Goal: Entertainment & Leisure: Consume media (video, audio)

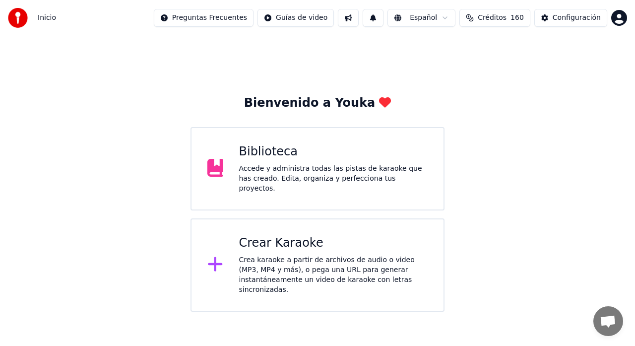
click at [268, 235] on div "Crear Karaoke" at bounding box center [333, 243] width 189 height 16
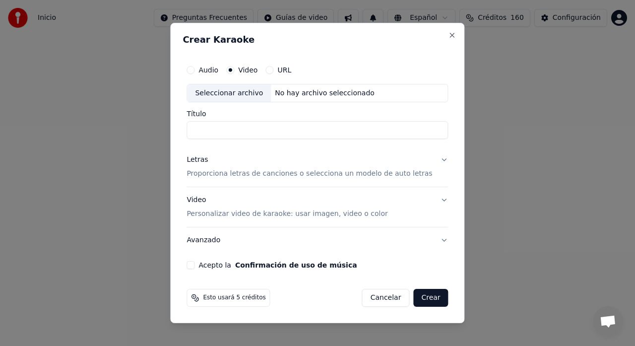
click at [234, 92] on div "Seleccionar archivo" at bounding box center [229, 93] width 84 height 18
type input "**********"
click at [222, 178] on p "Proporciona letras de canciones o selecciona un modelo de auto letras" at bounding box center [310, 174] width 246 height 10
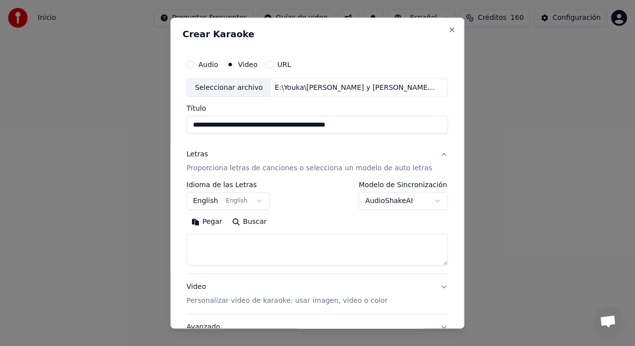
paste textarea "**********"
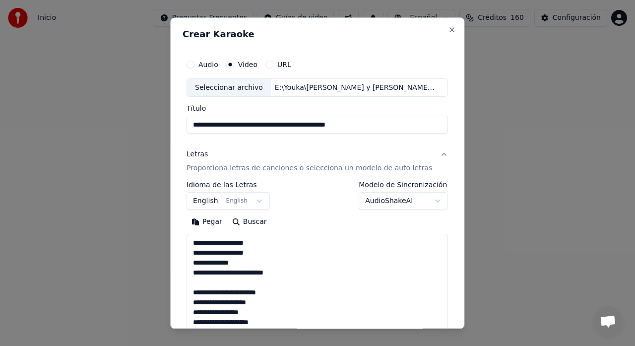
scroll to position [479, 0]
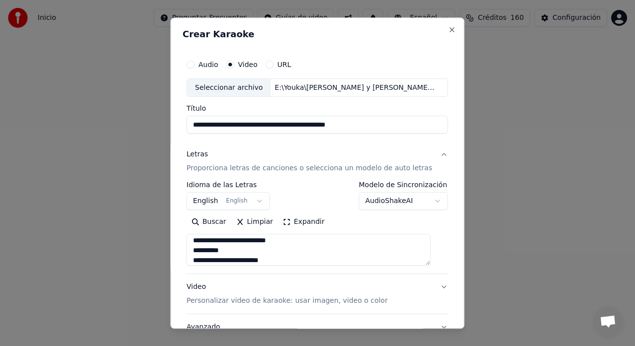
type textarea "**********"
click at [220, 201] on button "English English" at bounding box center [228, 202] width 83 height 18
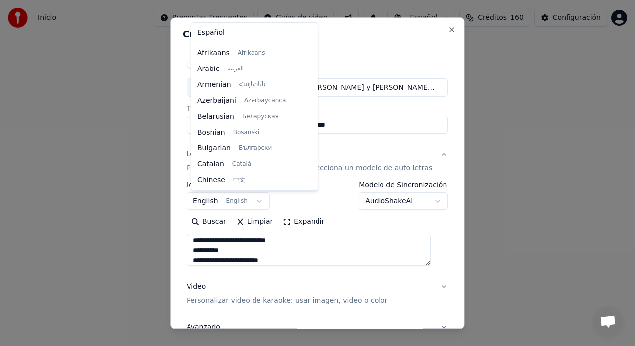
scroll to position [79, 0]
select select "**"
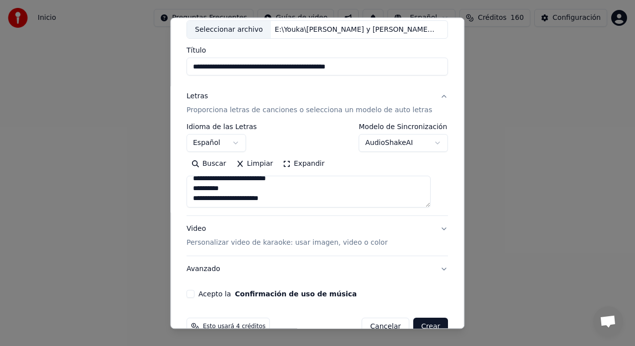
scroll to position [81, 0]
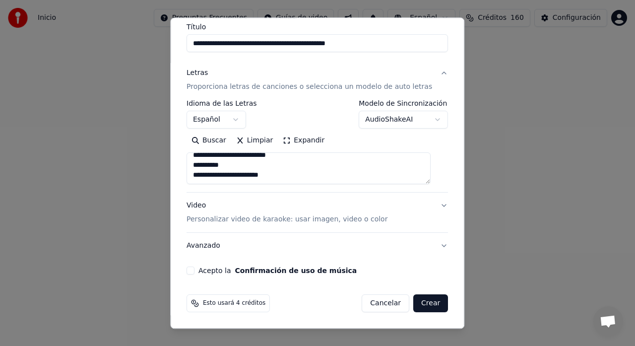
click at [200, 223] on p "Personalizar video de karaoke: usar imagen, video o color" at bounding box center [287, 220] width 201 height 10
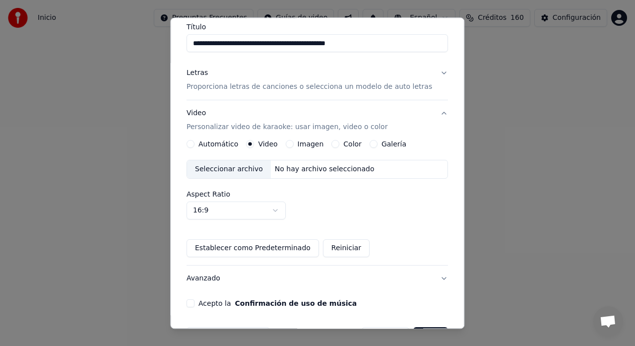
click at [227, 168] on div "Seleccionar archivo" at bounding box center [229, 170] width 84 height 18
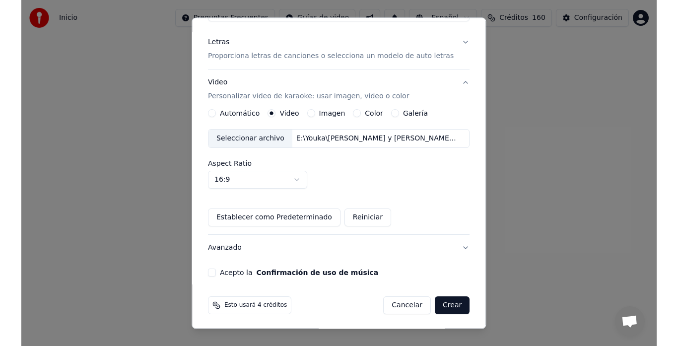
scroll to position [114, 0]
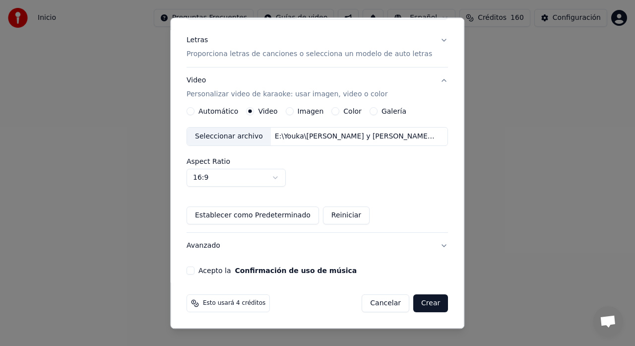
click at [195, 274] on button "Acepto la Confirmación de uso de música" at bounding box center [191, 271] width 8 height 8
click at [421, 305] on button "Crear" at bounding box center [430, 304] width 35 height 18
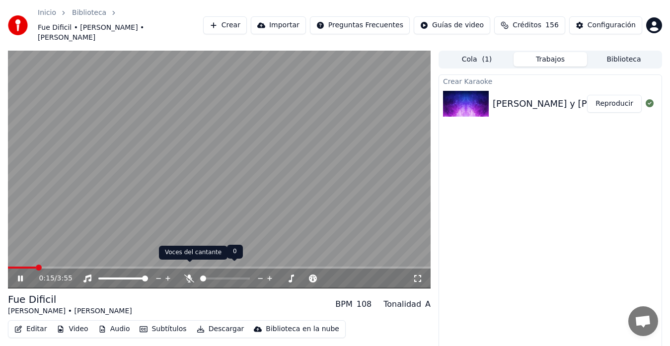
click at [192, 274] on icon at bounding box center [189, 278] width 10 height 8
click at [8, 269] on span at bounding box center [11, 268] width 6 height 6
click at [187, 274] on icon at bounding box center [189, 278] width 10 height 8
click at [187, 274] on icon at bounding box center [189, 278] width 5 height 8
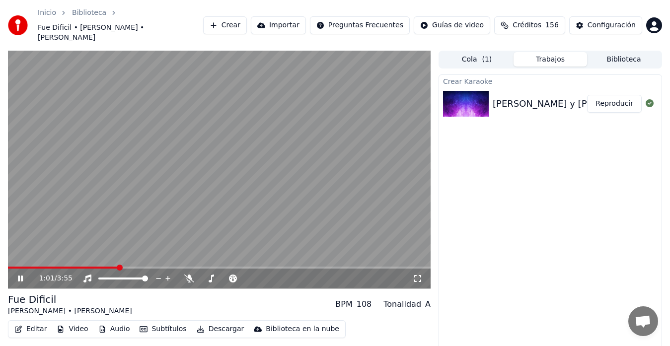
click at [291, 184] on video at bounding box center [219, 170] width 422 height 238
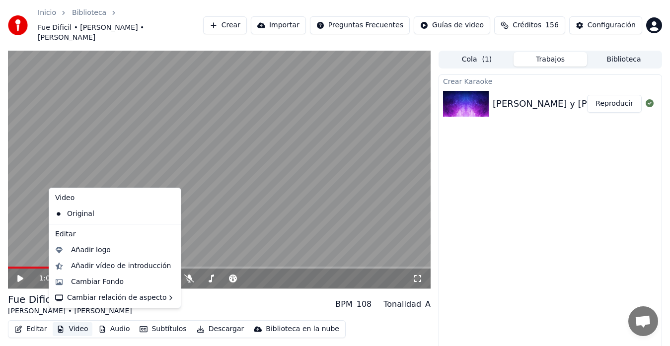
click at [67, 323] on button "Video" at bounding box center [72, 329] width 39 height 14
click at [168, 213] on icon at bounding box center [171, 214] width 7 height 8
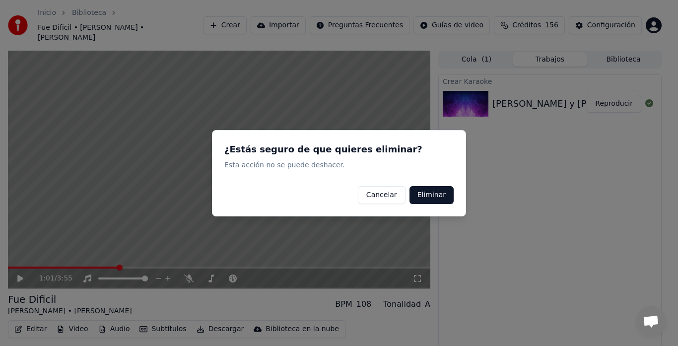
click at [437, 194] on button "Eliminar" at bounding box center [432, 195] width 44 height 18
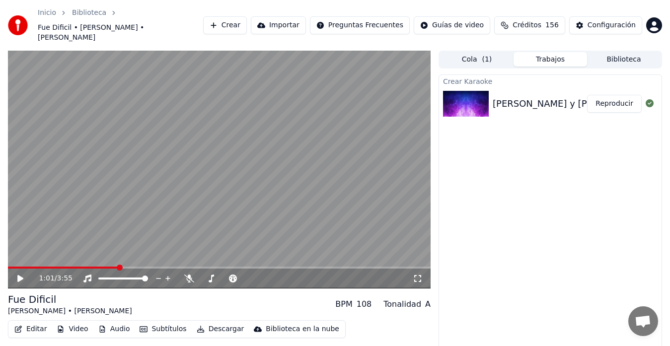
click at [19, 275] on icon at bounding box center [20, 278] width 6 height 7
click at [11, 265] on span at bounding box center [14, 268] width 6 height 6
click at [625, 52] on button "Biblioteca" at bounding box center [623, 59] width 73 height 14
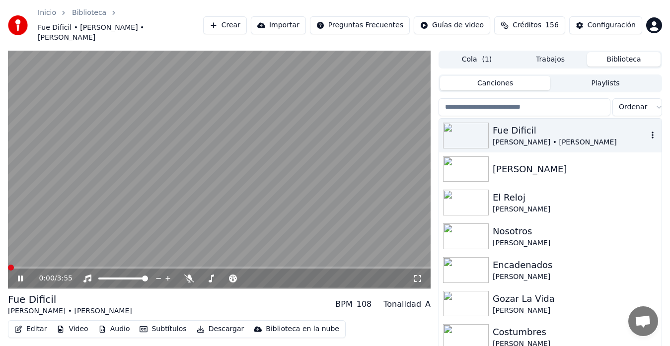
click at [498, 127] on div "Fue Dificil" at bounding box center [569, 131] width 155 height 14
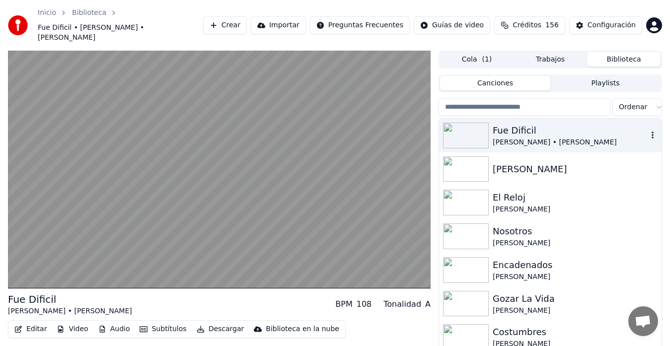
click at [635, 131] on icon "button" at bounding box center [652, 135] width 10 height 8
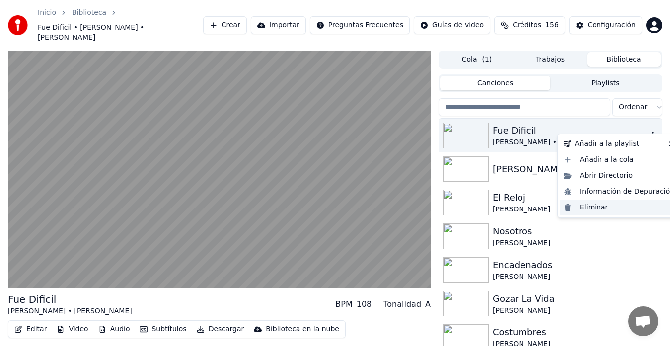
click at [593, 210] on div "Eliminar" at bounding box center [618, 208] width 118 height 16
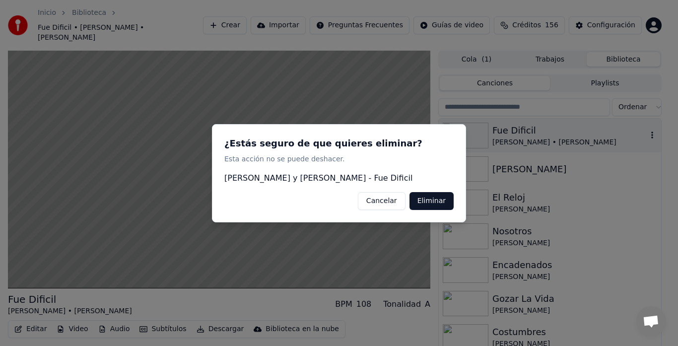
click at [429, 204] on button "Eliminar" at bounding box center [432, 201] width 44 height 18
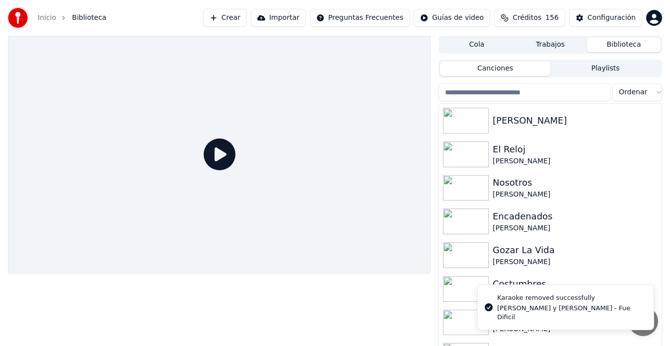
click at [247, 20] on button "Crear" at bounding box center [225, 18] width 44 height 18
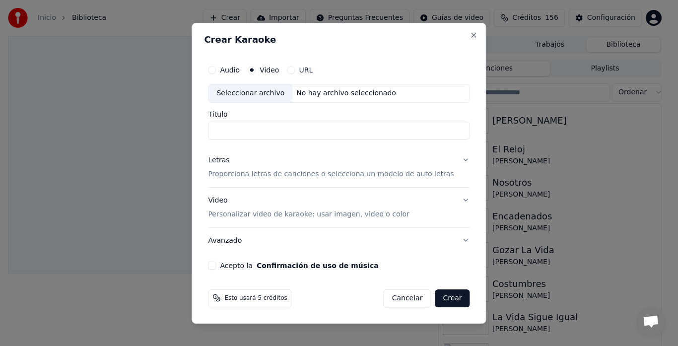
click at [236, 91] on div "Seleccionar archivo" at bounding box center [250, 93] width 84 height 18
type input "**********"
click at [238, 175] on p "Proporciona letras de canciones o selecciona un modelo de auto letras" at bounding box center [331, 174] width 246 height 10
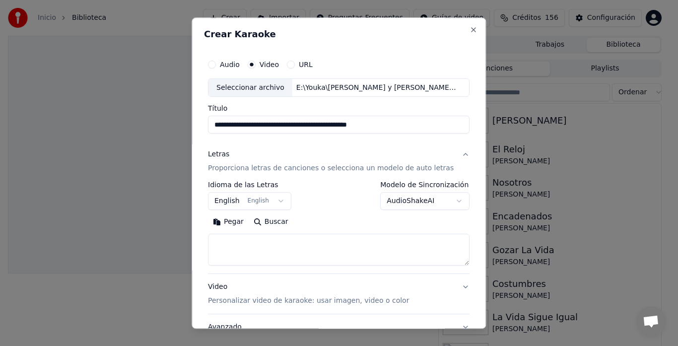
click at [245, 238] on textarea at bounding box center [339, 250] width 262 height 32
paste textarea "**********"
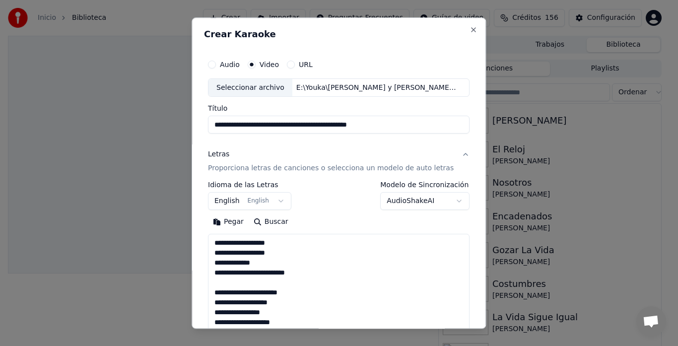
scroll to position [479, 0]
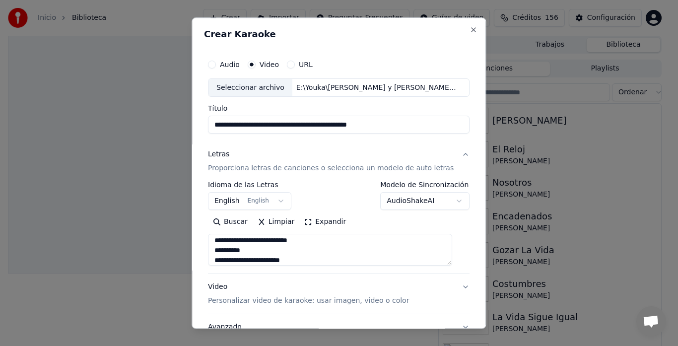
type textarea "**********"
click at [222, 199] on body "**********" at bounding box center [335, 173] width 670 height 346
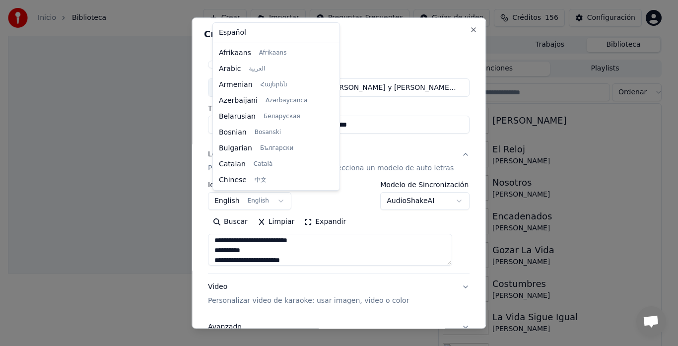
scroll to position [79, 0]
select select "**"
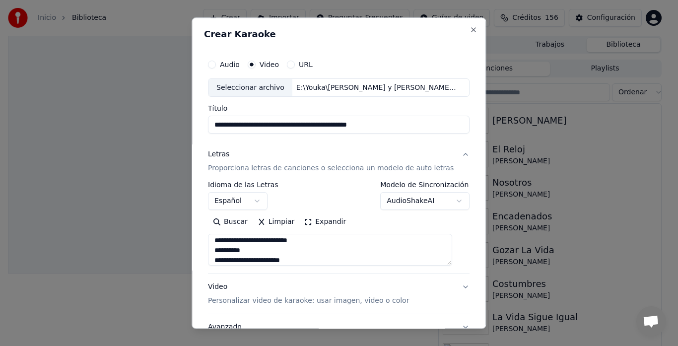
click at [268, 300] on p "Personalizar video de karaoke: usar imagen, video o color" at bounding box center [308, 301] width 201 height 10
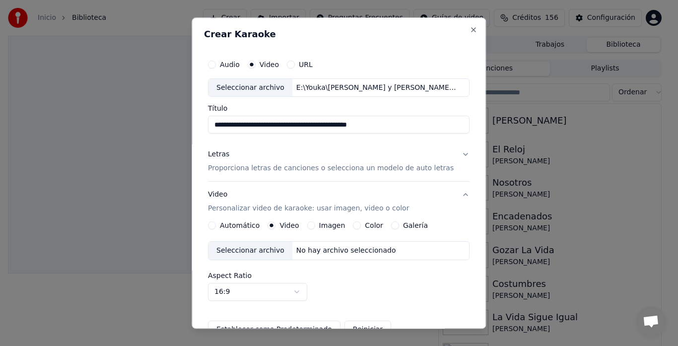
click at [248, 249] on div "Seleccionar archivo" at bounding box center [250, 251] width 84 height 18
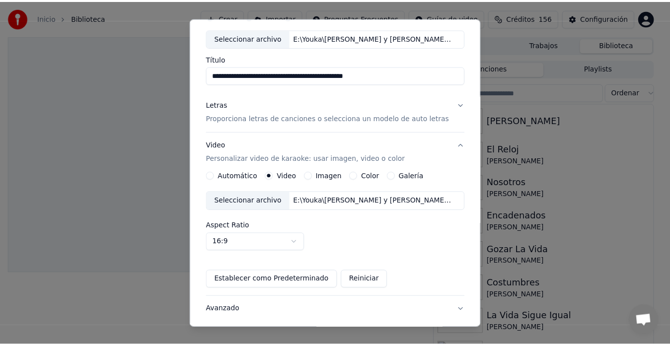
scroll to position [99, 0]
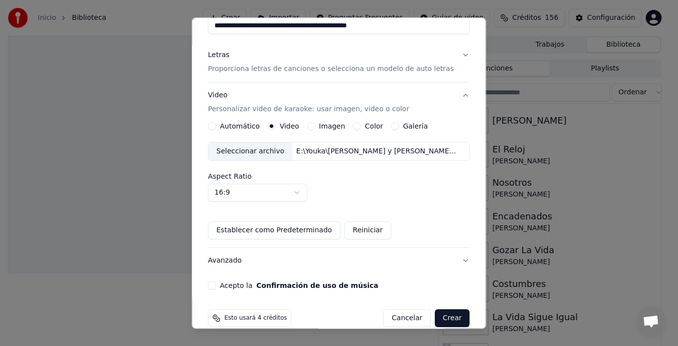
click at [215, 287] on button "Acepto la Confirmación de uso de música" at bounding box center [212, 286] width 8 height 8
click at [445, 317] on button "Crear" at bounding box center [452, 319] width 35 height 18
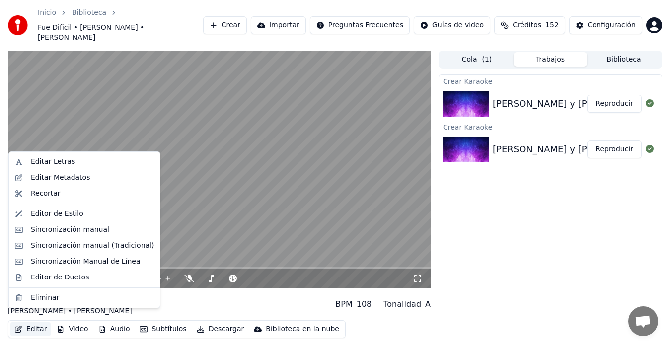
click at [36, 322] on button "Editar" at bounding box center [30, 329] width 40 height 14
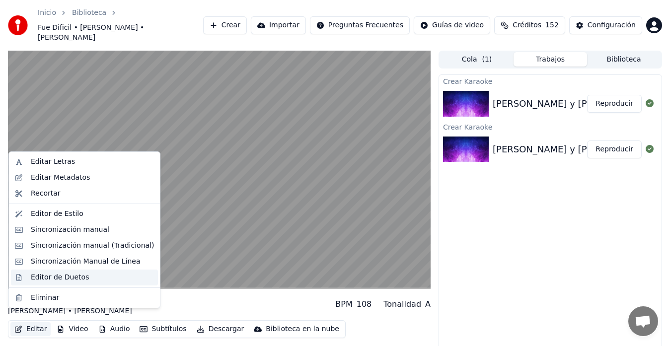
click at [34, 277] on div "Editor de Duetos" at bounding box center [60, 278] width 58 height 10
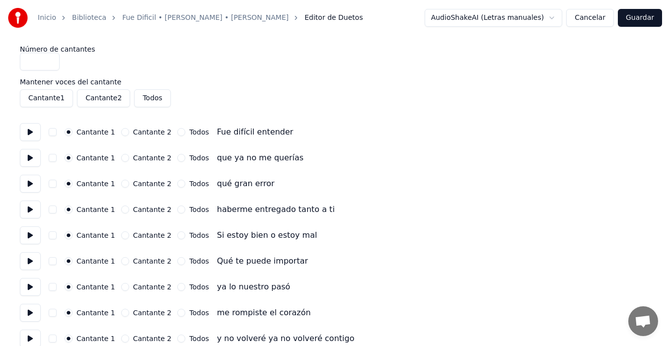
click at [121, 133] on button "Cantante 2" at bounding box center [125, 132] width 8 height 8
click at [31, 133] on button at bounding box center [30, 132] width 21 height 18
click at [31, 161] on button at bounding box center [30, 158] width 21 height 18
click at [121, 160] on button "Cantante 2" at bounding box center [125, 158] width 8 height 8
click at [32, 186] on button at bounding box center [30, 184] width 21 height 18
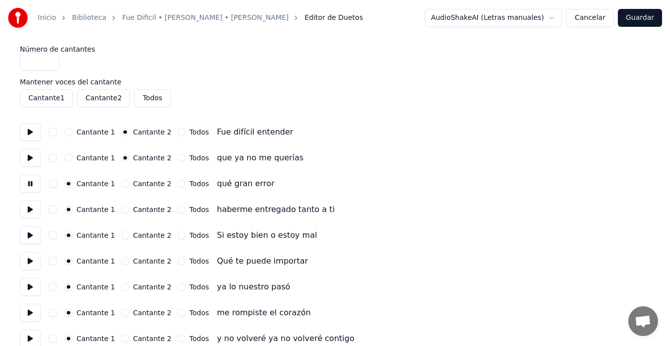
click at [121, 183] on button "Cantante 2" at bounding box center [125, 184] width 8 height 8
click at [31, 213] on button at bounding box center [30, 210] width 21 height 18
click at [124, 210] on div "Cantante 2" at bounding box center [146, 210] width 51 height 8
click at [121, 210] on button "Cantante 2" at bounding box center [125, 210] width 8 height 8
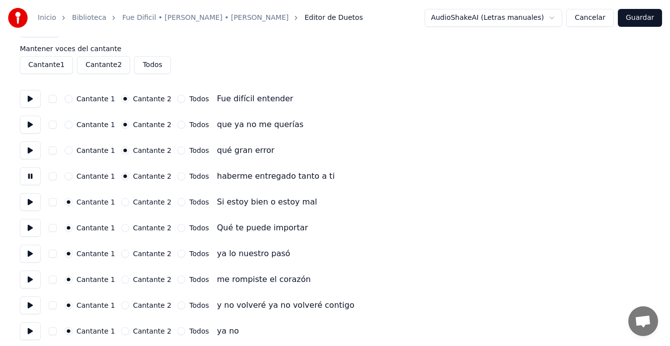
scroll to position [99, 0]
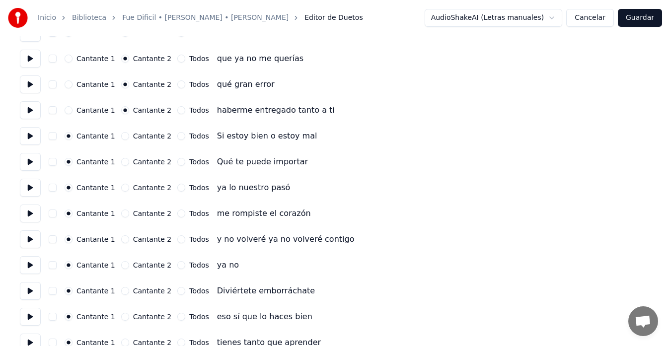
click at [32, 138] on button at bounding box center [30, 136] width 21 height 18
click at [34, 159] on button at bounding box center [30, 162] width 21 height 18
click at [30, 187] on button at bounding box center [30, 188] width 21 height 18
click at [29, 216] on button at bounding box center [30, 214] width 21 height 18
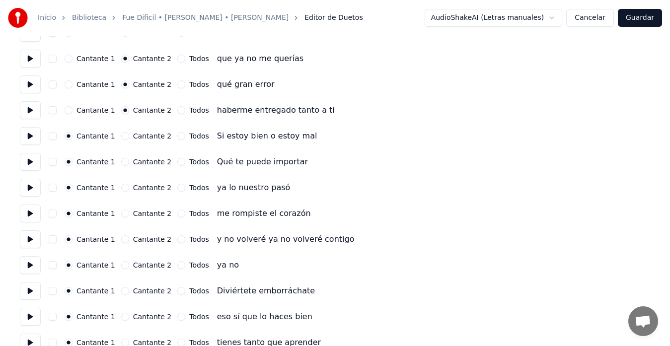
click at [52, 111] on button "button" at bounding box center [53, 110] width 8 height 8
click at [52, 81] on button "button" at bounding box center [53, 84] width 8 height 8
click at [52, 57] on button "button" at bounding box center [53, 59] width 8 height 8
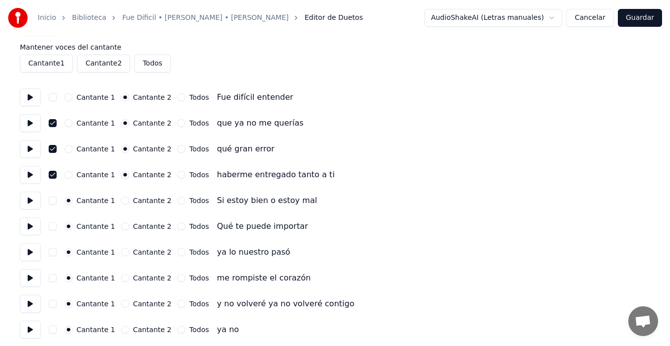
scroll to position [33, 0]
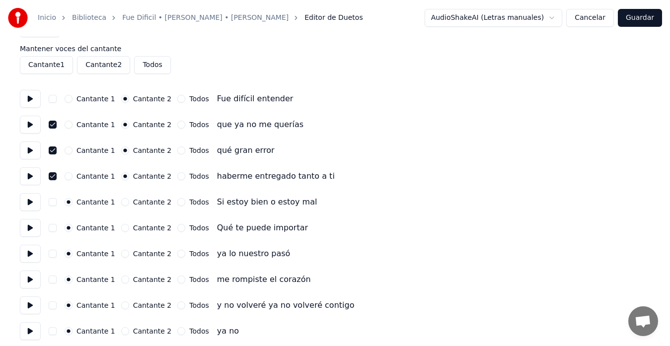
click at [54, 98] on button "button" at bounding box center [53, 99] width 8 height 8
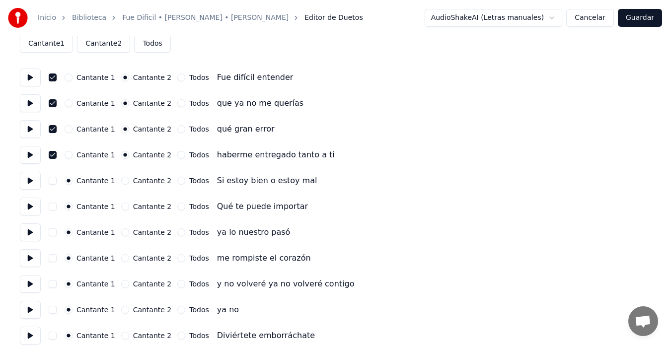
scroll to position [66, 0]
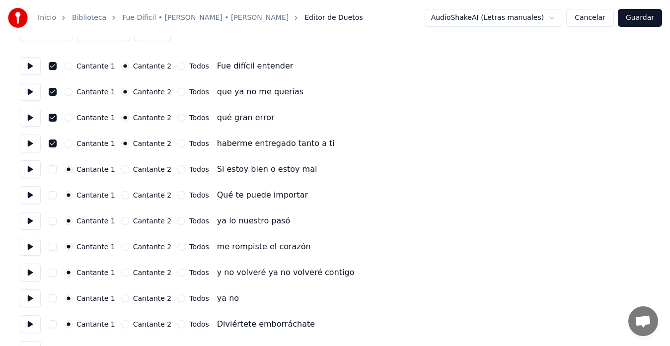
click at [29, 224] on button at bounding box center [30, 221] width 21 height 18
click at [32, 275] on button at bounding box center [30, 273] width 21 height 18
click at [121, 272] on button "Cantante 2" at bounding box center [125, 273] width 8 height 8
click at [30, 246] on button at bounding box center [30, 247] width 21 height 18
click at [31, 272] on button at bounding box center [30, 273] width 21 height 18
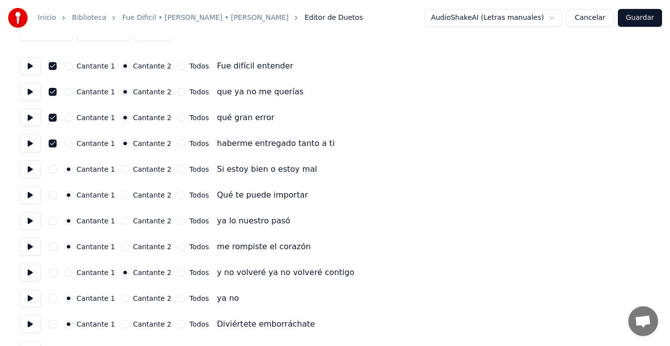
click at [25, 298] on button at bounding box center [30, 298] width 21 height 18
click at [31, 275] on button at bounding box center [30, 273] width 21 height 18
click at [51, 273] on button "button" at bounding box center [53, 273] width 8 height 8
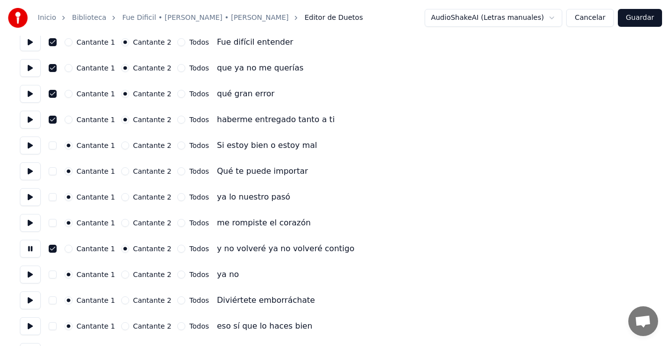
scroll to position [133, 0]
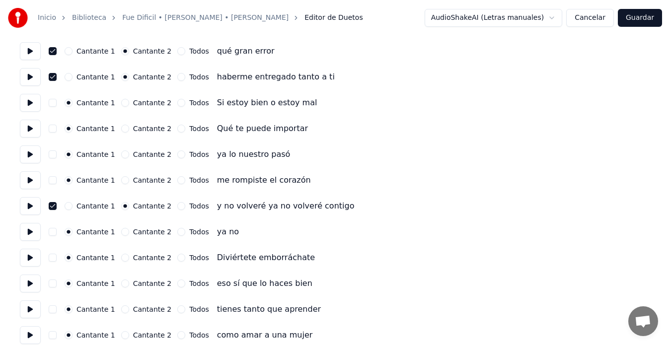
click at [34, 232] on button at bounding box center [30, 232] width 21 height 18
click at [30, 256] on button at bounding box center [30, 258] width 21 height 18
click at [121, 259] on button "Cantante 2" at bounding box center [125, 258] width 8 height 8
click at [121, 283] on button "Cantante 2" at bounding box center [125, 283] width 8 height 8
click at [121, 310] on button "Cantante 2" at bounding box center [125, 309] width 8 height 8
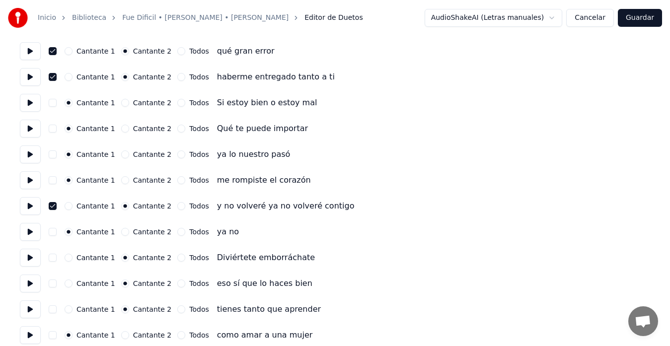
click at [34, 279] on button at bounding box center [30, 283] width 21 height 18
click at [30, 286] on button at bounding box center [30, 283] width 21 height 18
click at [55, 259] on button "button" at bounding box center [53, 258] width 8 height 8
click at [51, 282] on button "button" at bounding box center [53, 283] width 8 height 8
click at [55, 307] on button "button" at bounding box center [53, 309] width 8 height 8
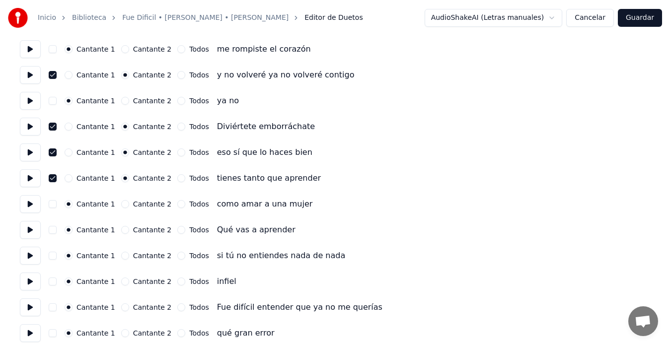
scroll to position [265, 0]
click at [33, 206] on button at bounding box center [30, 203] width 21 height 18
click at [51, 204] on button "button" at bounding box center [53, 203] width 8 height 8
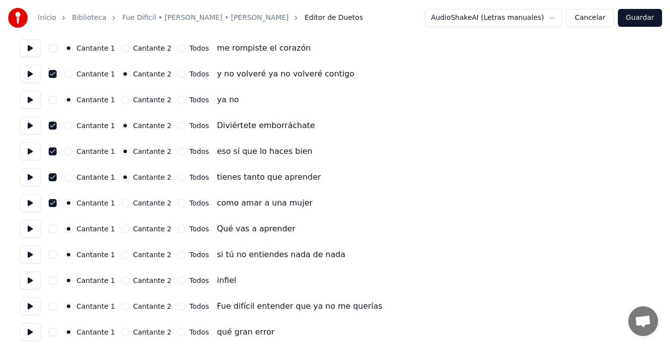
click at [121, 204] on button "Cantante 2" at bounding box center [125, 203] width 8 height 8
click at [30, 234] on button at bounding box center [30, 229] width 21 height 18
click at [121, 228] on button "Cantante 2" at bounding box center [125, 229] width 8 height 8
click at [55, 230] on button "button" at bounding box center [53, 229] width 8 height 8
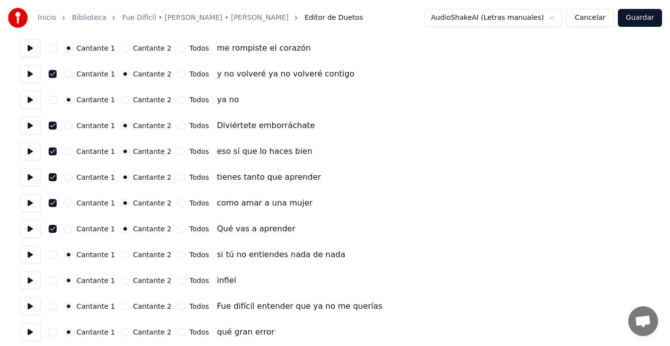
click at [31, 256] on button at bounding box center [30, 255] width 21 height 18
click at [53, 253] on button "button" at bounding box center [53, 255] width 8 height 8
click at [121, 254] on button "Cantante 2" at bounding box center [125, 255] width 8 height 8
click at [39, 259] on button at bounding box center [30, 255] width 21 height 18
click at [33, 280] on button at bounding box center [30, 281] width 21 height 18
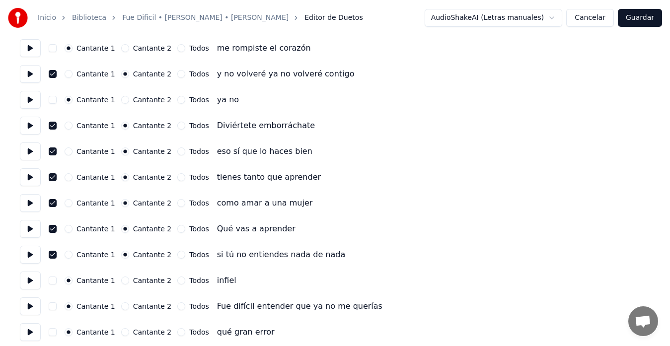
click at [121, 279] on button "Cantante 2" at bounding box center [125, 280] width 8 height 8
click at [48, 283] on div "Cantante 1 Cantante 2 Todos infiel" at bounding box center [335, 281] width 630 height 18
click at [55, 280] on button "button" at bounding box center [53, 280] width 8 height 8
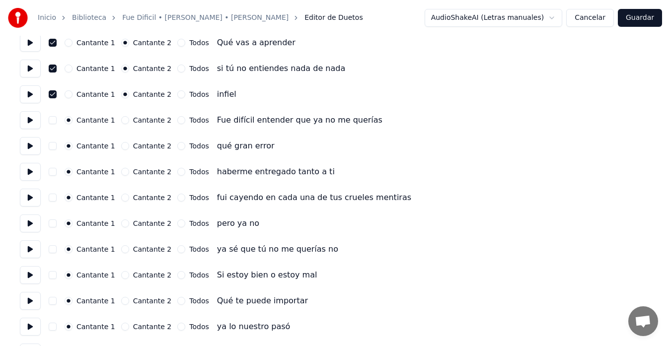
scroll to position [463, 0]
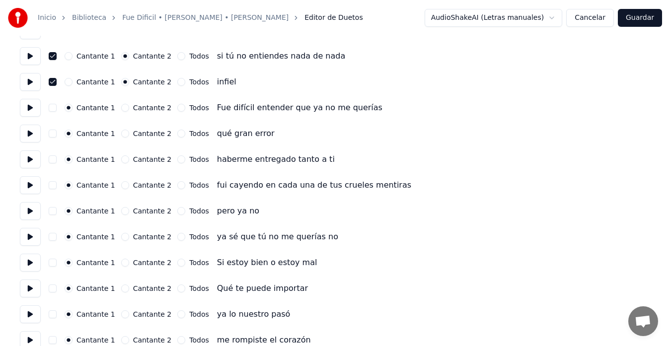
click at [34, 106] on button at bounding box center [30, 108] width 21 height 18
click at [29, 136] on button at bounding box center [30, 134] width 21 height 18
click at [30, 159] on button at bounding box center [30, 159] width 21 height 18
click at [30, 187] on button at bounding box center [30, 185] width 21 height 18
click at [53, 187] on button "button" at bounding box center [53, 185] width 8 height 8
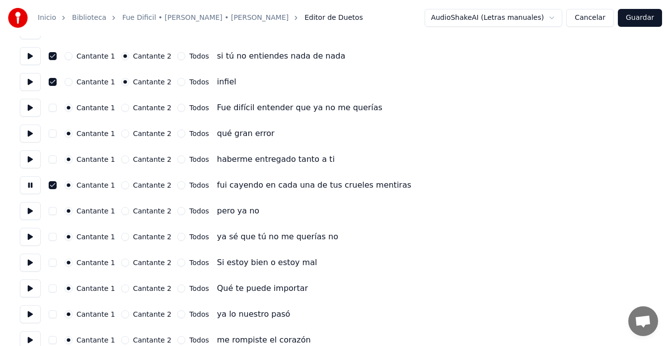
click at [122, 186] on button "Cantante 2" at bounding box center [125, 185] width 8 height 8
click at [33, 211] on button at bounding box center [30, 211] width 21 height 18
click at [121, 210] on button "Cantante 2" at bounding box center [125, 211] width 8 height 8
click at [52, 211] on button "button" at bounding box center [53, 211] width 8 height 8
click at [34, 237] on button at bounding box center [30, 237] width 21 height 18
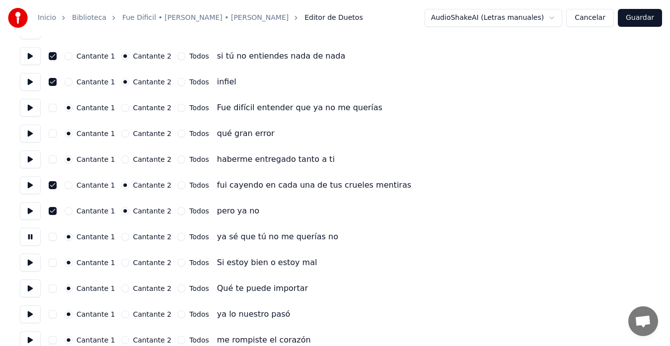
click at [121, 238] on button "Cantante 2" at bounding box center [125, 237] width 8 height 8
click at [53, 237] on button "button" at bounding box center [53, 237] width 8 height 8
click at [27, 267] on button at bounding box center [30, 263] width 21 height 18
click at [36, 267] on button at bounding box center [30, 263] width 21 height 18
click at [33, 289] on button at bounding box center [30, 288] width 21 height 18
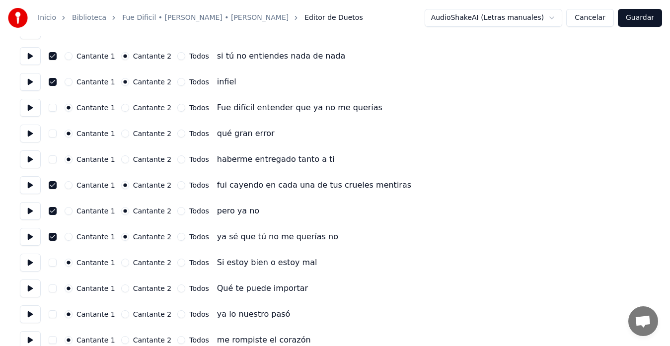
click at [31, 314] on button at bounding box center [30, 314] width 21 height 18
click at [28, 336] on button at bounding box center [30, 340] width 21 height 18
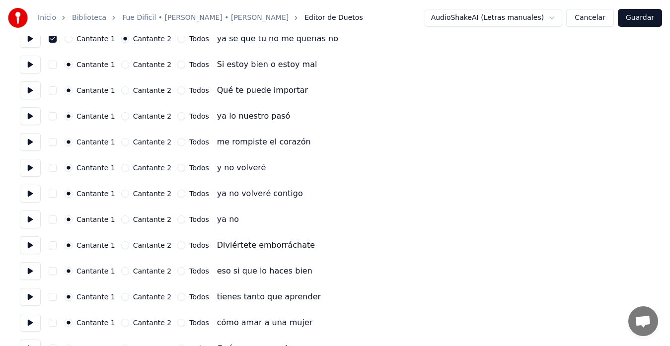
scroll to position [662, 0]
click at [30, 171] on button at bounding box center [30, 167] width 21 height 18
click at [29, 195] on button at bounding box center [30, 193] width 21 height 18
click at [28, 222] on button at bounding box center [30, 219] width 21 height 18
click at [33, 244] on button at bounding box center [30, 245] width 21 height 18
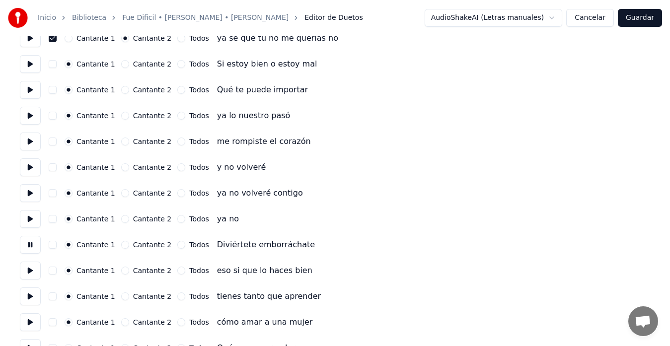
click at [121, 246] on button "Cantante 2" at bounding box center [125, 245] width 8 height 8
click at [53, 247] on button "button" at bounding box center [53, 245] width 8 height 8
click at [32, 271] on button at bounding box center [30, 271] width 21 height 18
click at [121, 270] on button "Cantante 2" at bounding box center [125, 271] width 8 height 8
click at [50, 270] on button "button" at bounding box center [53, 271] width 8 height 8
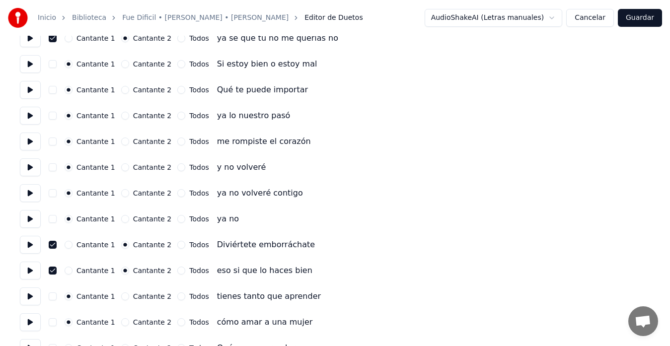
click at [121, 296] on button "Cantante 2" at bounding box center [125, 296] width 8 height 8
click at [54, 296] on button "button" at bounding box center [53, 296] width 8 height 8
click at [121, 324] on button "Cantante 2" at bounding box center [125, 322] width 8 height 8
click at [53, 322] on button "button" at bounding box center [53, 322] width 8 height 8
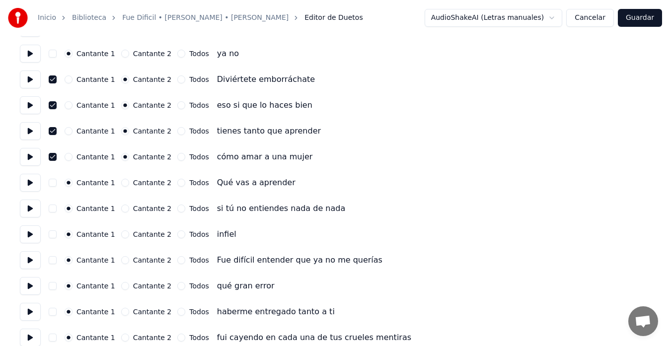
scroll to position [827, 0]
click at [30, 181] on button at bounding box center [30, 182] width 21 height 18
click at [34, 209] on button at bounding box center [30, 208] width 21 height 18
click at [28, 236] on button at bounding box center [30, 234] width 21 height 18
click at [29, 262] on button at bounding box center [30, 260] width 21 height 18
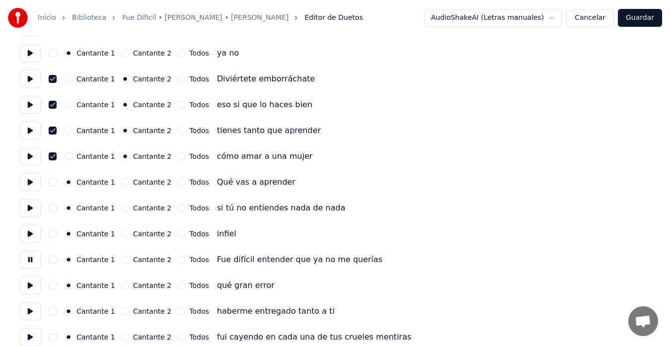
click at [29, 234] on button at bounding box center [30, 234] width 21 height 18
click at [121, 233] on button "Cantante 2" at bounding box center [125, 234] width 8 height 8
click at [177, 233] on button "Todos" at bounding box center [181, 234] width 8 height 8
click at [53, 234] on button "button" at bounding box center [53, 234] width 8 height 8
click at [35, 208] on button at bounding box center [30, 208] width 21 height 18
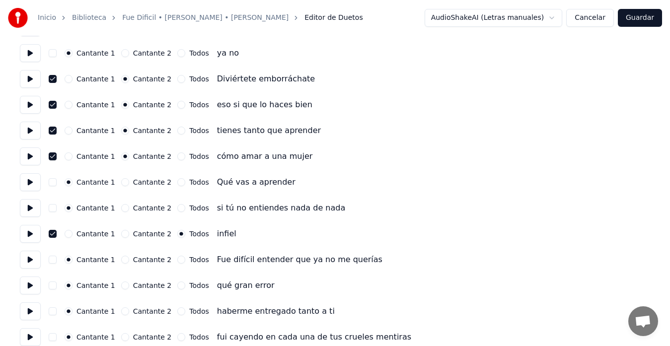
click at [31, 262] on button at bounding box center [30, 260] width 21 height 18
click at [30, 288] on button at bounding box center [30, 285] width 21 height 18
click at [29, 315] on button at bounding box center [30, 311] width 21 height 18
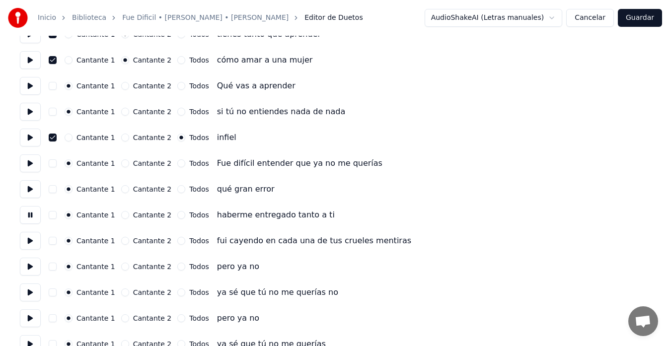
scroll to position [927, 0]
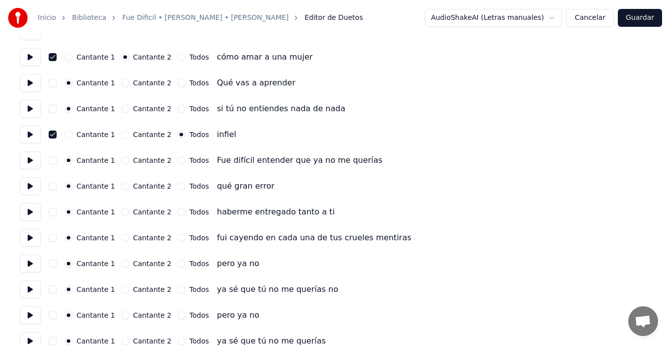
click at [31, 242] on button at bounding box center [30, 238] width 21 height 18
click at [122, 240] on button "Cantante 2" at bounding box center [125, 238] width 8 height 8
click at [53, 240] on button "button" at bounding box center [53, 238] width 8 height 8
click at [121, 263] on button "Cantante 2" at bounding box center [125, 264] width 8 height 8
click at [53, 264] on button "button" at bounding box center [53, 264] width 8 height 8
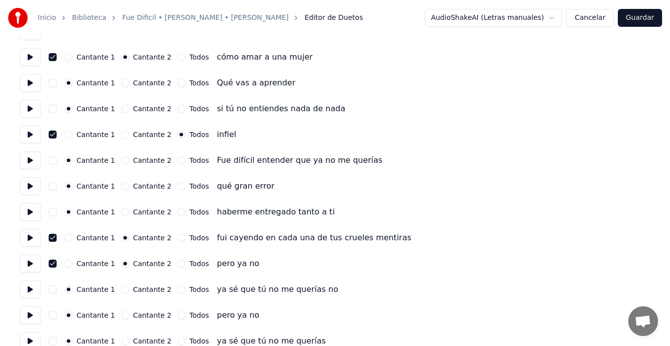
click at [31, 290] on button at bounding box center [30, 289] width 21 height 18
click at [177, 290] on button "Todos" at bounding box center [181, 289] width 8 height 8
click at [180, 290] on circle "button" at bounding box center [181, 289] width 3 height 3
click at [125, 288] on div "Cantante 2" at bounding box center [146, 289] width 51 height 8
click at [122, 289] on button "Cantante 2" at bounding box center [125, 289] width 8 height 8
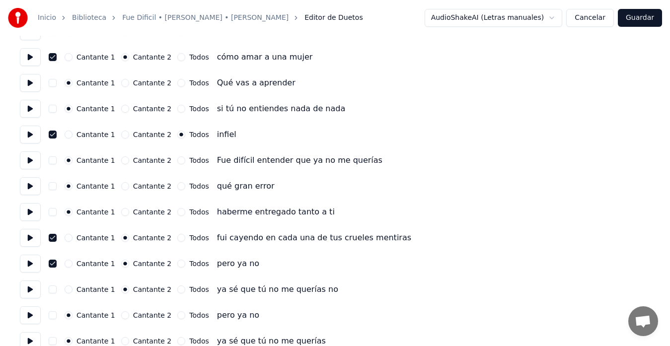
click at [51, 291] on button "button" at bounding box center [53, 289] width 8 height 8
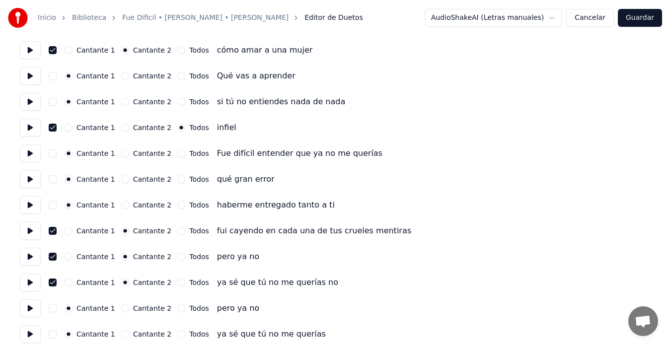
scroll to position [941, 0]
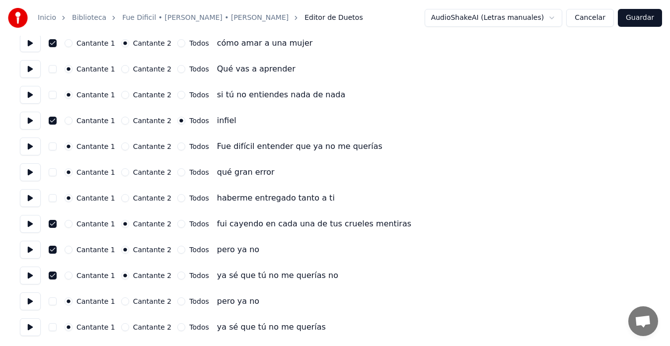
click at [31, 304] on button at bounding box center [30, 301] width 21 height 18
click at [32, 328] on button at bounding box center [30, 327] width 21 height 18
click at [121, 328] on button "Cantante 2" at bounding box center [125, 327] width 8 height 8
click at [52, 327] on button "button" at bounding box center [53, 327] width 8 height 8
click at [635, 21] on button "Guardar" at bounding box center [639, 18] width 44 height 18
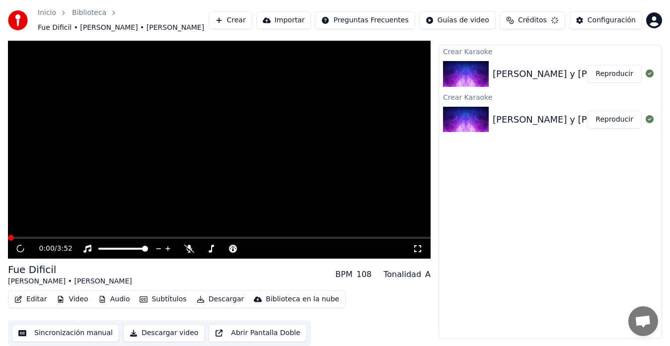
scroll to position [20, 0]
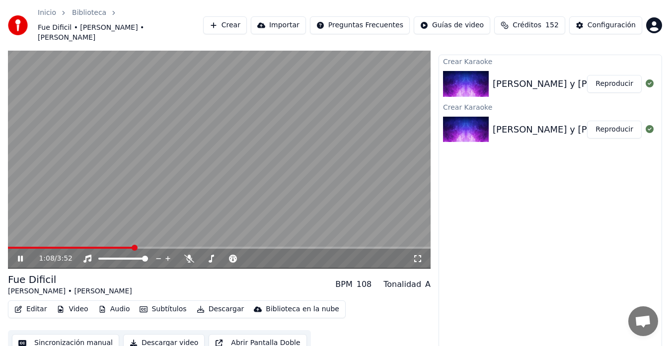
click at [237, 182] on video at bounding box center [219, 150] width 422 height 238
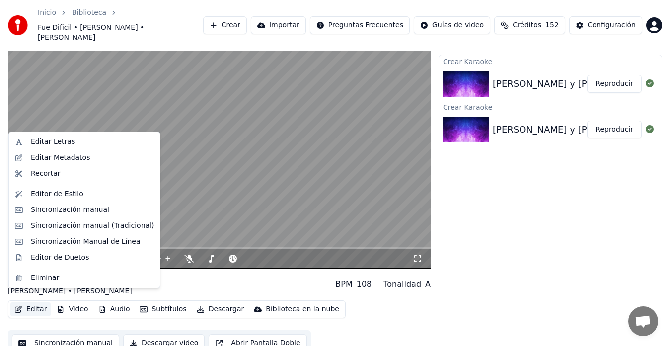
click at [31, 302] on button "Editar" at bounding box center [30, 309] width 40 height 14
click at [40, 258] on div "Editor de Duetos" at bounding box center [60, 258] width 58 height 10
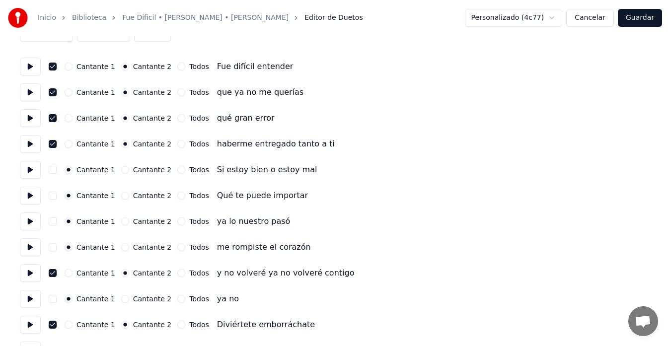
scroll to position [66, 0]
click at [48, 273] on div "Cantante 1 Cantante 2 Todos y no volveré ya no volveré contigo" at bounding box center [335, 273] width 630 height 18
click at [54, 274] on button "button" at bounding box center [53, 273] width 8 height 8
click at [68, 273] on button "Cantante 1" at bounding box center [69, 273] width 8 height 8
click at [30, 274] on button at bounding box center [30, 273] width 21 height 18
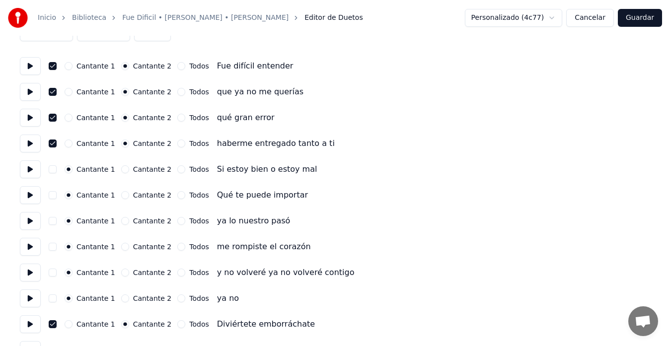
drag, startPoint x: 658, startPoint y: 21, endPoint x: 650, endPoint y: 22, distance: 8.0
click at [635, 21] on button "Guardar" at bounding box center [639, 18] width 44 height 18
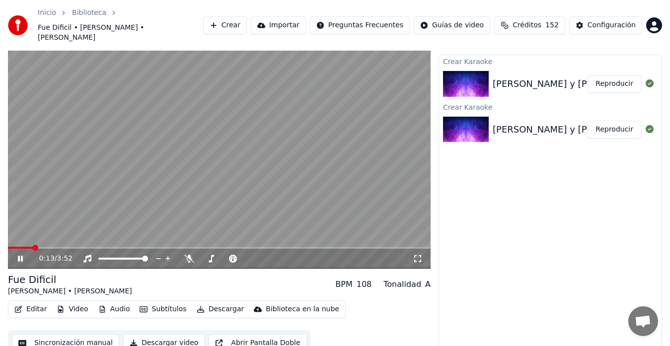
click at [417, 255] on icon at bounding box center [417, 259] width 10 height 8
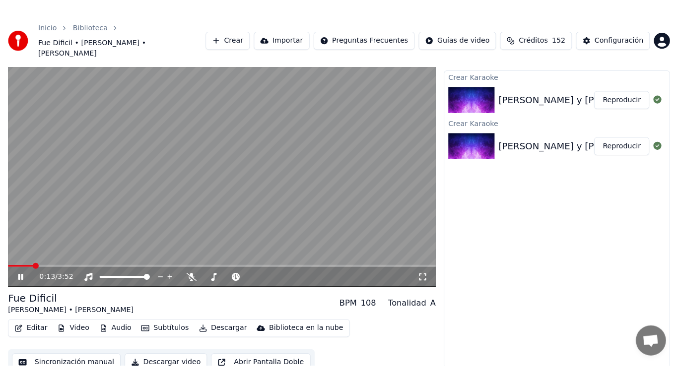
scroll to position [7, 0]
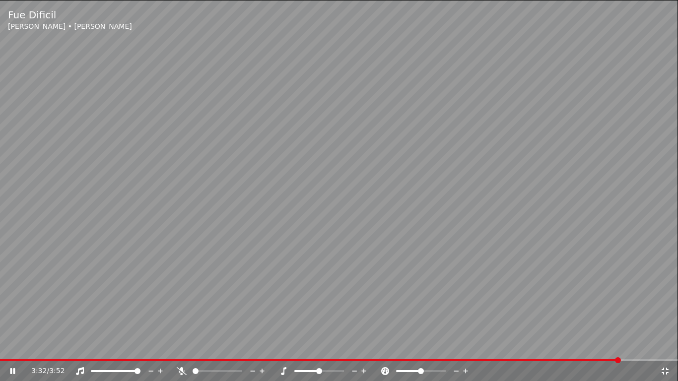
click at [15, 345] on icon at bounding box center [12, 371] width 5 height 6
click at [403, 199] on video at bounding box center [339, 190] width 678 height 381
click at [635, 345] on icon at bounding box center [665, 371] width 7 height 7
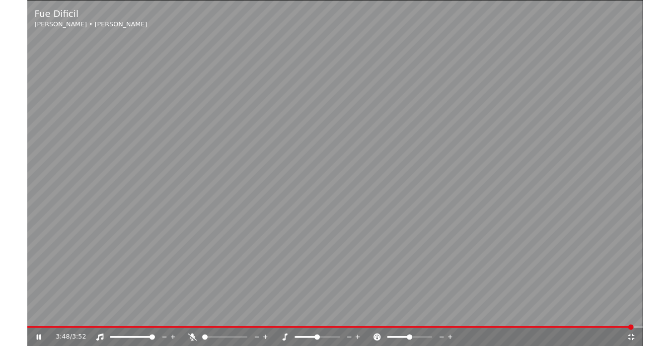
scroll to position [20, 0]
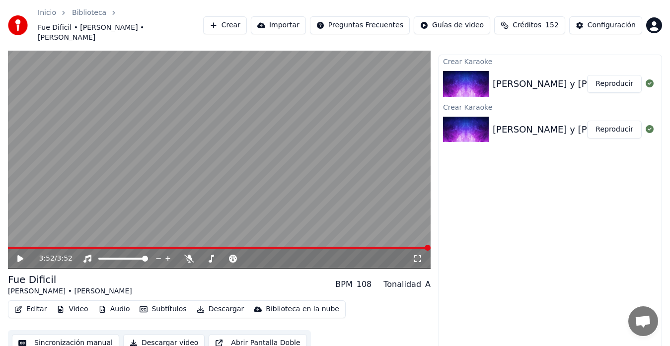
click at [23, 255] on icon at bounding box center [20, 258] width 6 height 7
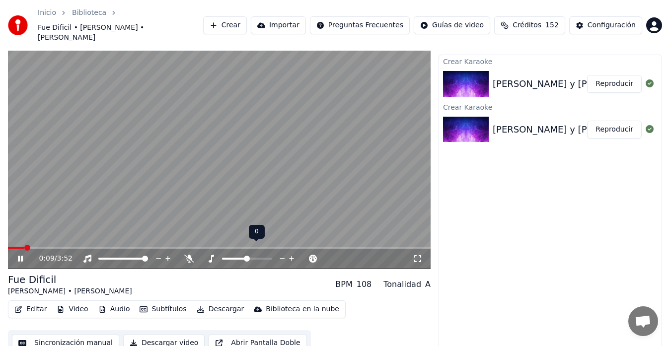
click at [280, 254] on icon at bounding box center [281, 259] width 9 height 10
click at [416, 255] on icon at bounding box center [417, 259] width 10 height 8
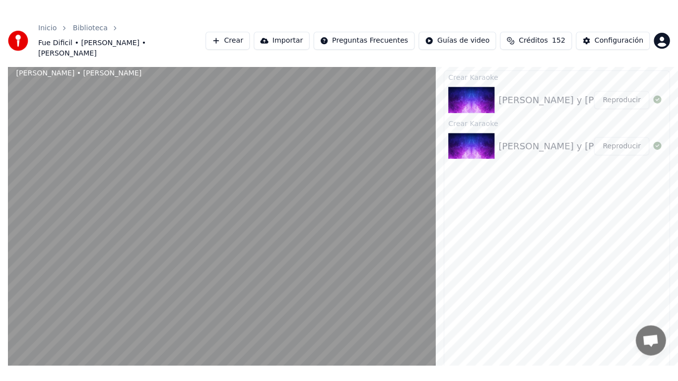
scroll to position [7, 0]
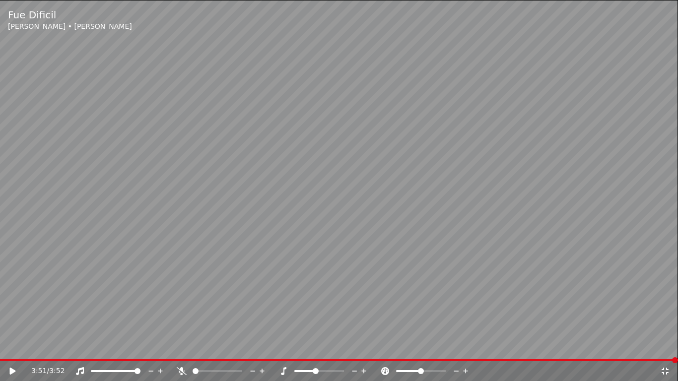
click at [635, 345] on icon at bounding box center [665, 371] width 7 height 7
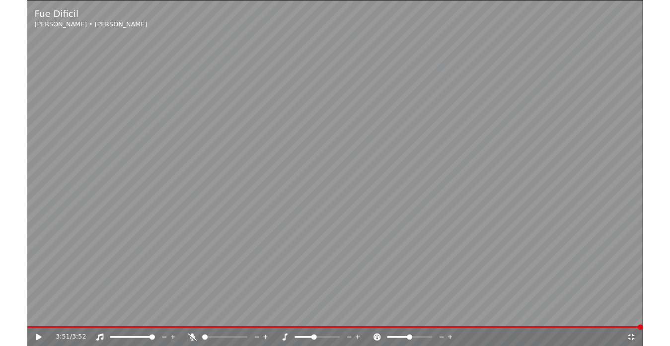
scroll to position [20, 0]
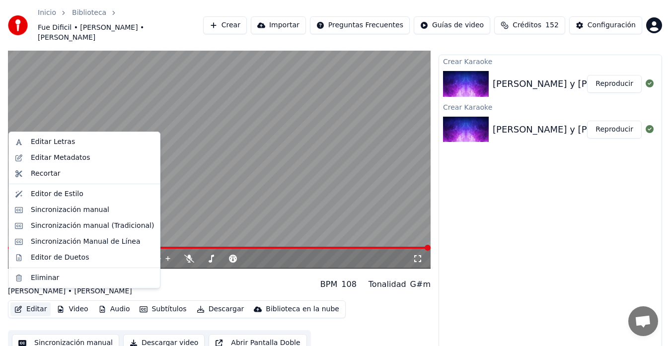
click at [34, 302] on button "Editar" at bounding box center [30, 309] width 40 height 14
click at [38, 259] on div "Editor de Duetos" at bounding box center [60, 258] width 58 height 10
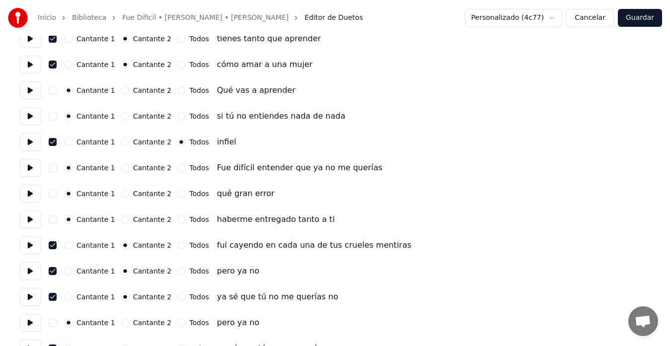
scroll to position [941, 0]
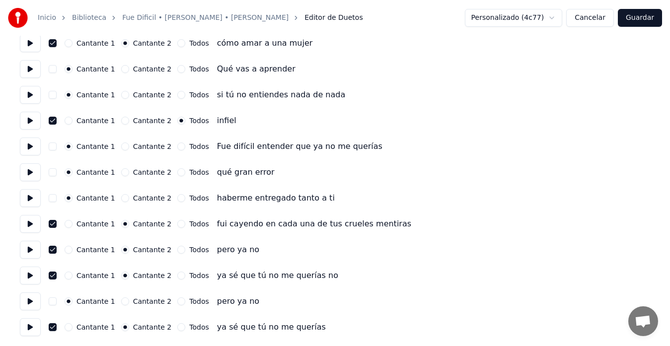
click at [67, 330] on button "Cantante 1" at bounding box center [69, 327] width 8 height 8
click at [121, 329] on button "Cantante 2" at bounding box center [125, 327] width 8 height 8
click at [177, 327] on button "Todos" at bounding box center [181, 327] width 8 height 8
click at [121, 329] on button "Cantante 2" at bounding box center [125, 327] width 8 height 8
click at [71, 329] on button "Cantante 1" at bounding box center [69, 327] width 8 height 8
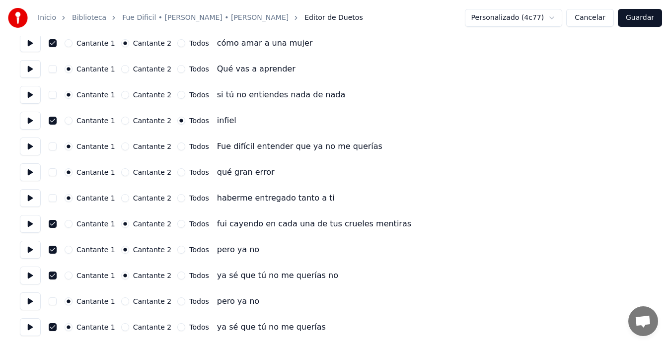
click at [122, 329] on button "Cantante 2" at bounding box center [125, 327] width 8 height 8
click at [54, 328] on button "button" at bounding box center [53, 327] width 8 height 8
click at [177, 331] on button "Todos" at bounding box center [181, 327] width 8 height 8
click at [121, 329] on button "Cantante 2" at bounding box center [125, 327] width 8 height 8
click at [55, 327] on button "button" at bounding box center [53, 327] width 8 height 8
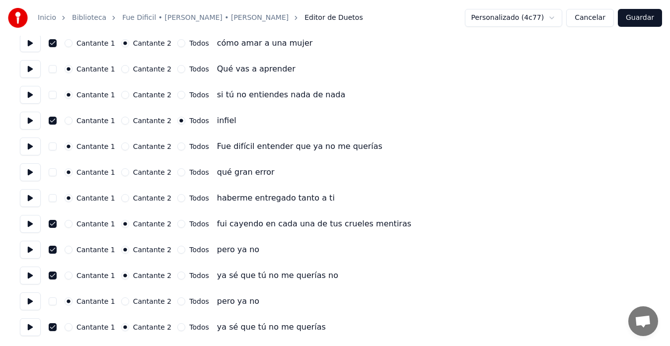
click at [635, 22] on button "Guardar" at bounding box center [639, 18] width 44 height 18
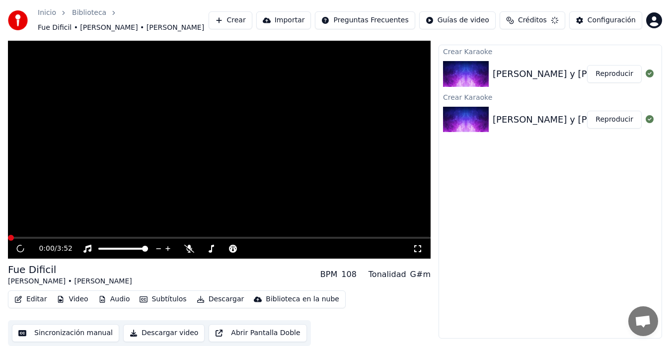
scroll to position [20, 0]
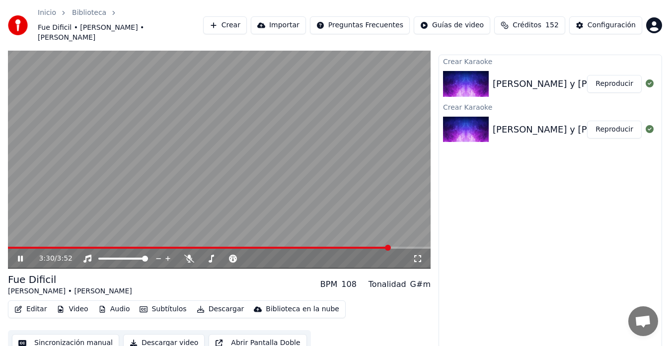
click at [390, 247] on span at bounding box center [219, 248] width 422 height 2
click at [291, 254] on icon at bounding box center [291, 259] width 9 height 10
click at [209, 302] on button "Descargar" at bounding box center [221, 309] width 56 height 14
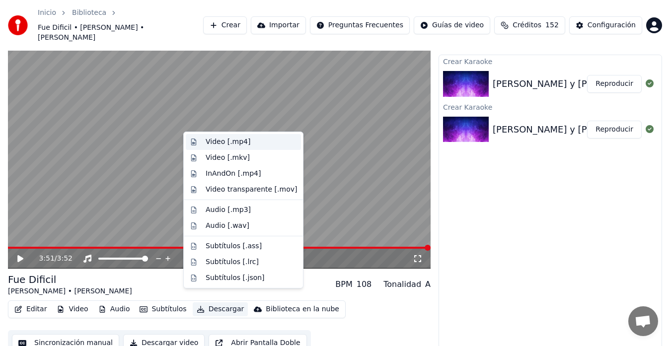
click at [220, 145] on div "Video [.mp4]" at bounding box center [228, 142] width 45 height 10
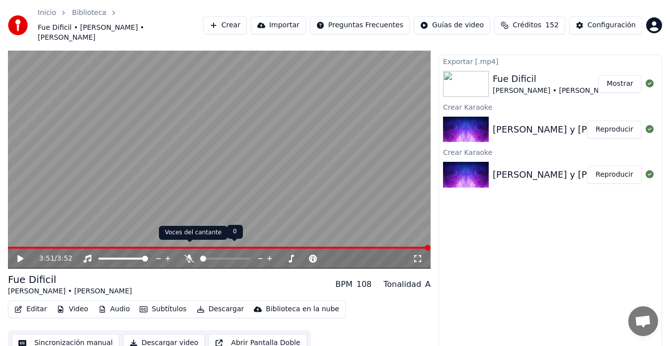
click at [188, 255] on icon at bounding box center [189, 259] width 10 height 8
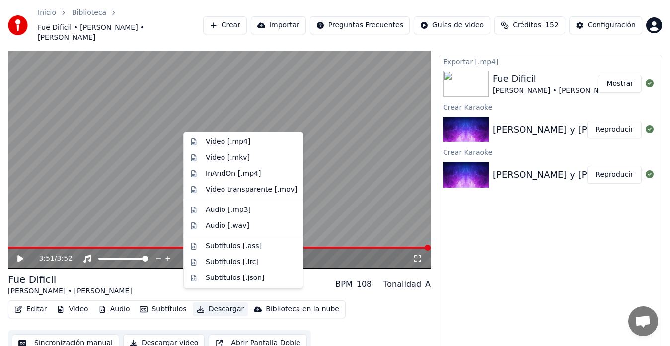
click at [207, 302] on button "Descargar" at bounding box center [221, 309] width 56 height 14
click at [223, 144] on div "Video [.mp4]" at bounding box center [228, 142] width 45 height 10
